Goal: Transaction & Acquisition: Purchase product/service

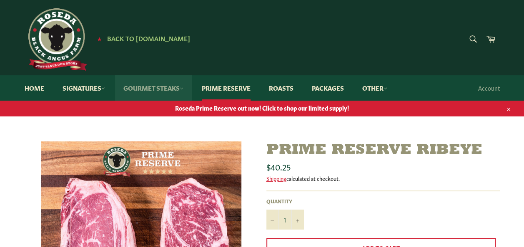
click at [158, 86] on link "Gourmet Steaks" at bounding box center [153, 87] width 77 height 25
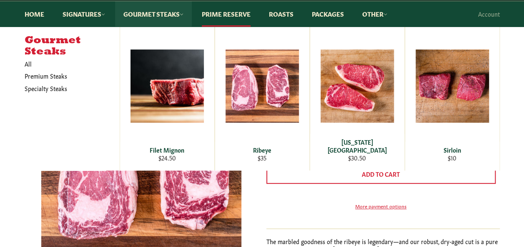
scroll to position [74, 0]
click at [520, 164] on div "Gourmet Steaks All Premium Steaks Specialty Steaks Filet Mignon Regular price $…" at bounding box center [262, 99] width 524 height 144
click at [515, 157] on div "Gourmet Steaks All Premium Steaks Specialty Steaks Filet Mignon Regular price $…" at bounding box center [262, 99] width 524 height 144
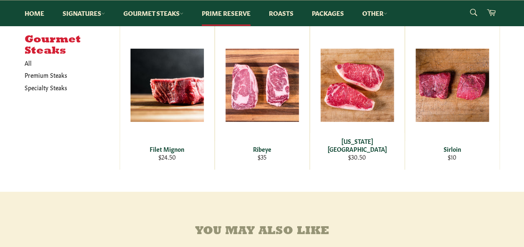
scroll to position [0, 0]
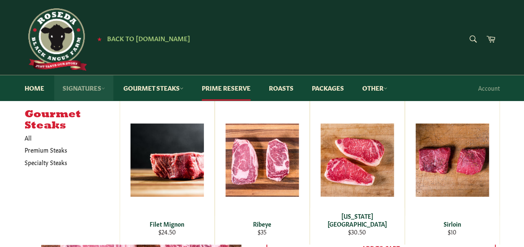
click at [102, 89] on icon at bounding box center [103, 89] width 4 height 4
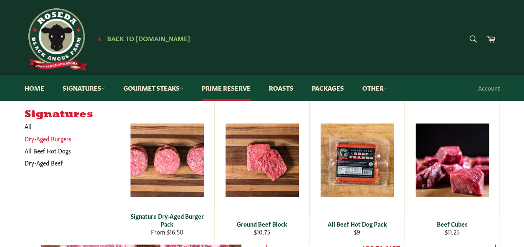
click at [46, 139] on link "Dry-Aged Burgers" at bounding box center [65, 139] width 91 height 12
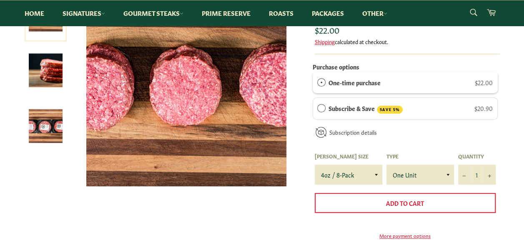
scroll to position [155, 0]
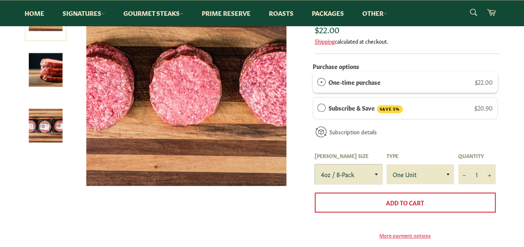
click at [374, 173] on select "4oz / 8-Pack 6oz / 4-Pack 8oz / 4-Pack" at bounding box center [348, 175] width 67 height 20
select select "6oz / 4-Pack"
click at [315, 165] on select "4oz / 8-Pack 6oz / 4-Pack 8oz / 4-Pack" at bounding box center [348, 175] width 67 height 20
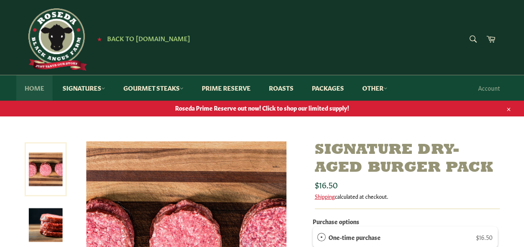
click at [30, 88] on link "Home" at bounding box center [34, 87] width 36 height 25
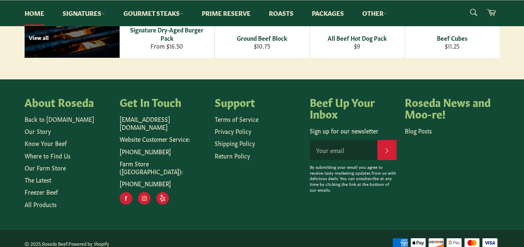
scroll to position [1290, 0]
